Goal: Information Seeking & Learning: Stay updated

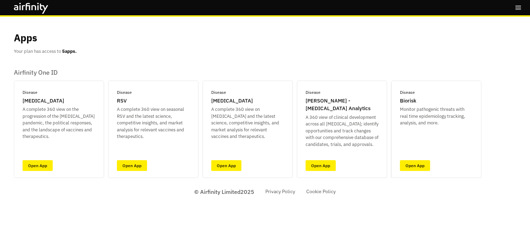
click at [448, 122] on p "Monitor pathogenic threats with real time epidemiology tracking, analysis, and …" at bounding box center [436, 116] width 73 height 20
click at [423, 166] on link "Open App" at bounding box center [415, 165] width 30 height 11
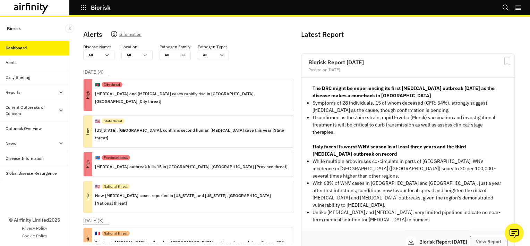
click at [12, 175] on div "Global Disease Resurgence" at bounding box center [31, 173] width 51 height 6
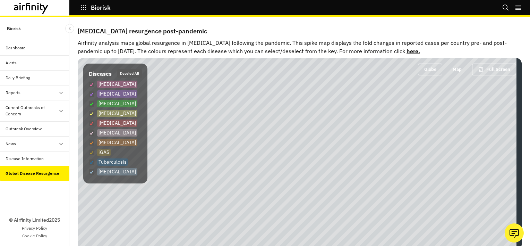
click at [142, 74] on button "Deselect All" at bounding box center [129, 73] width 25 height 9
checkbox input "false"
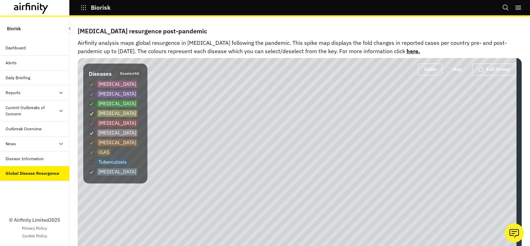
checkbox input "false"
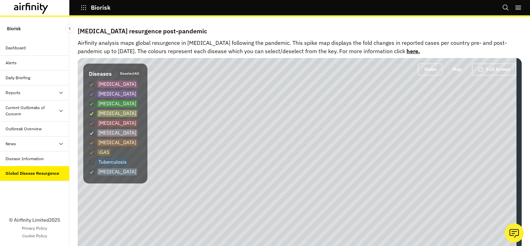
checkbox input "false"
click at [108, 104] on p "Measles" at bounding box center [117, 103] width 40 height 7
click at [89, 104] on input "Measles" at bounding box center [88, 103] width 0 height 0
checkbox input "true"
click at [457, 71] on button "Map" at bounding box center [457, 70] width 24 height 12
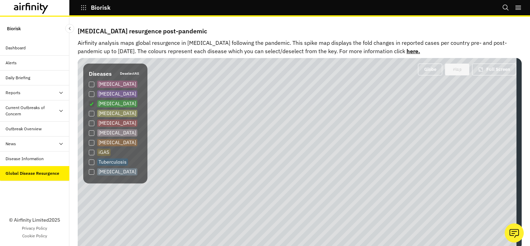
click at [455, 73] on button "Map" at bounding box center [457, 70] width 24 height 12
click at [422, 70] on button "Globe" at bounding box center [430, 70] width 24 height 12
click at [129, 122] on p "Respiratory Syncytial Virus" at bounding box center [117, 122] width 40 height 7
click at [89, 123] on input "Respiratory Syncytial Virus" at bounding box center [88, 123] width 0 height 0
checkbox input "true"
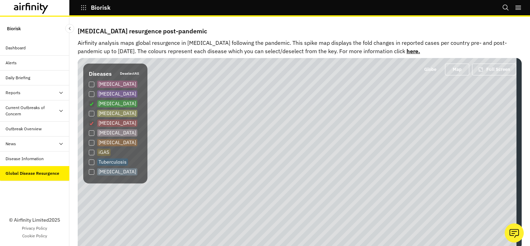
click at [95, 145] on label "Influenza" at bounding box center [113, 142] width 49 height 7
click at [89, 143] on input "Influenza" at bounding box center [88, 142] width 0 height 0
checkbox input "true"
click at [455, 70] on button "Map" at bounding box center [457, 70] width 24 height 12
click at [101, 123] on p "Respiratory Syncytial Virus" at bounding box center [117, 122] width 40 height 7
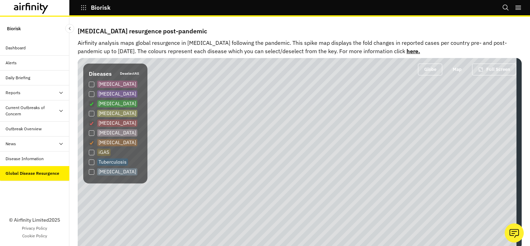
click at [89, 123] on input "Respiratory Syncytial Virus" at bounding box center [88, 123] width 0 height 0
checkbox input "false"
click at [98, 101] on p "Measles" at bounding box center [117, 103] width 40 height 7
click at [89, 103] on input "Measles" at bounding box center [88, 103] width 0 height 0
checkbox input "false"
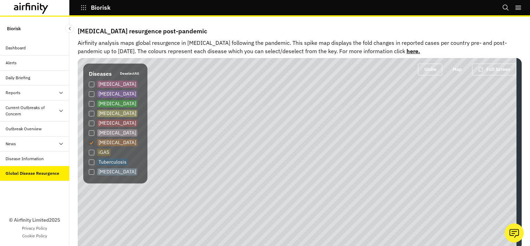
click at [98, 142] on p "Influenza" at bounding box center [117, 142] width 40 height 7
click at [89, 142] on input "Influenza" at bounding box center [88, 142] width 0 height 0
checkbox input "false"
click at [102, 113] on p "Polio" at bounding box center [117, 113] width 40 height 7
click at [89, 113] on input "Polio" at bounding box center [88, 113] width 0 height 0
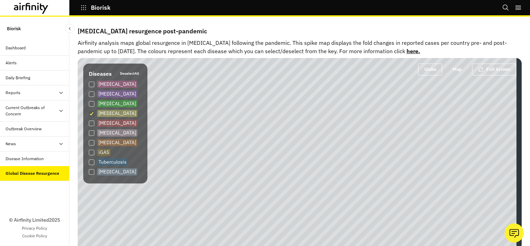
click at [100, 115] on p "Polio" at bounding box center [117, 113] width 40 height 7
click at [89, 113] on input "Polio" at bounding box center [88, 113] width 0 height 0
checkbox input "false"
click at [103, 160] on p "Tuberculosis" at bounding box center [112, 161] width 31 height 7
click at [89, 162] on input "Tuberculosis" at bounding box center [88, 162] width 0 height 0
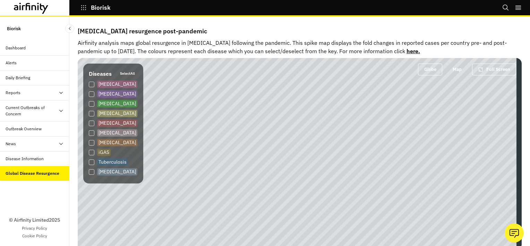
checkbox input "true"
